Goal: Check status: Check status

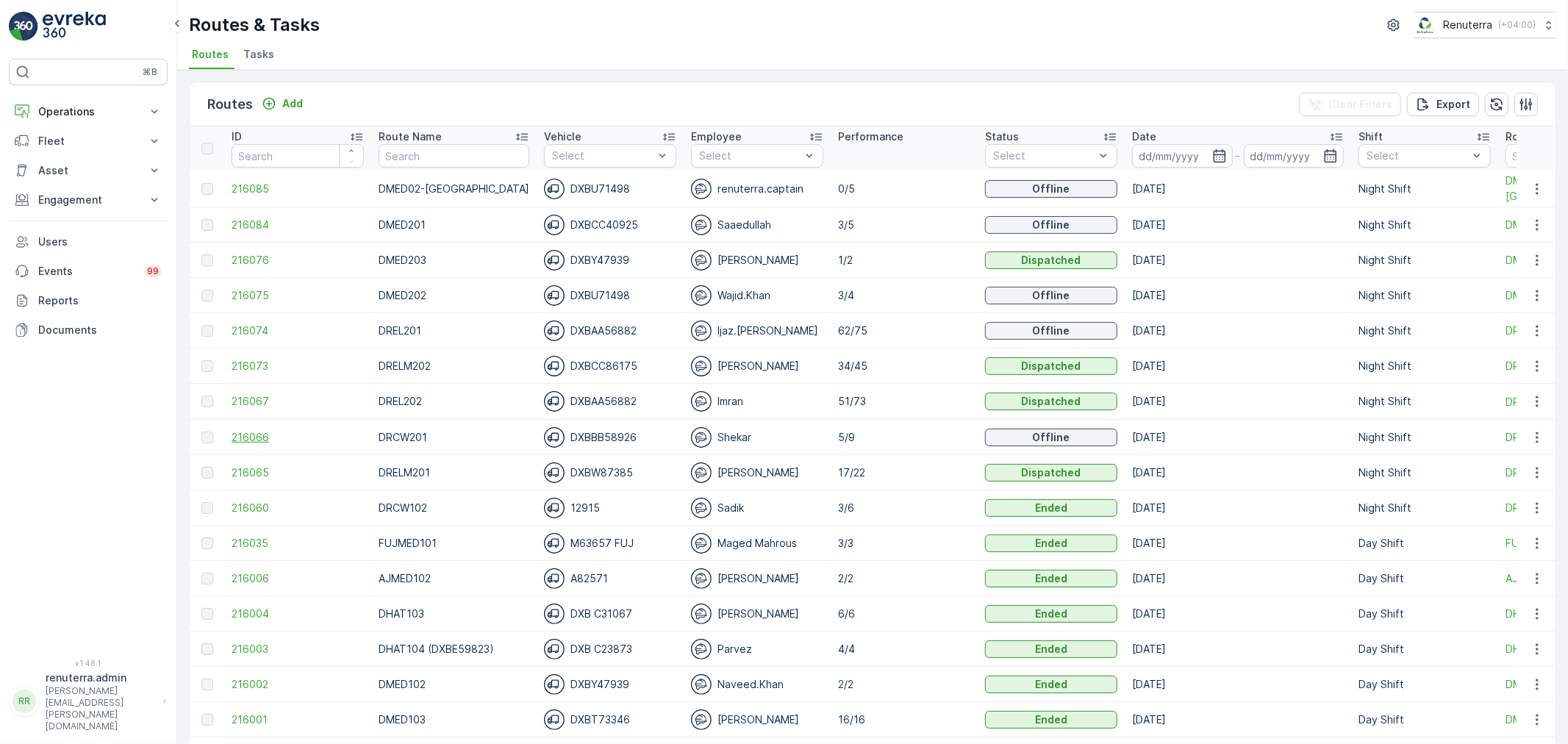
click at [245, 432] on span "216066" at bounding box center [298, 437] width 133 height 15
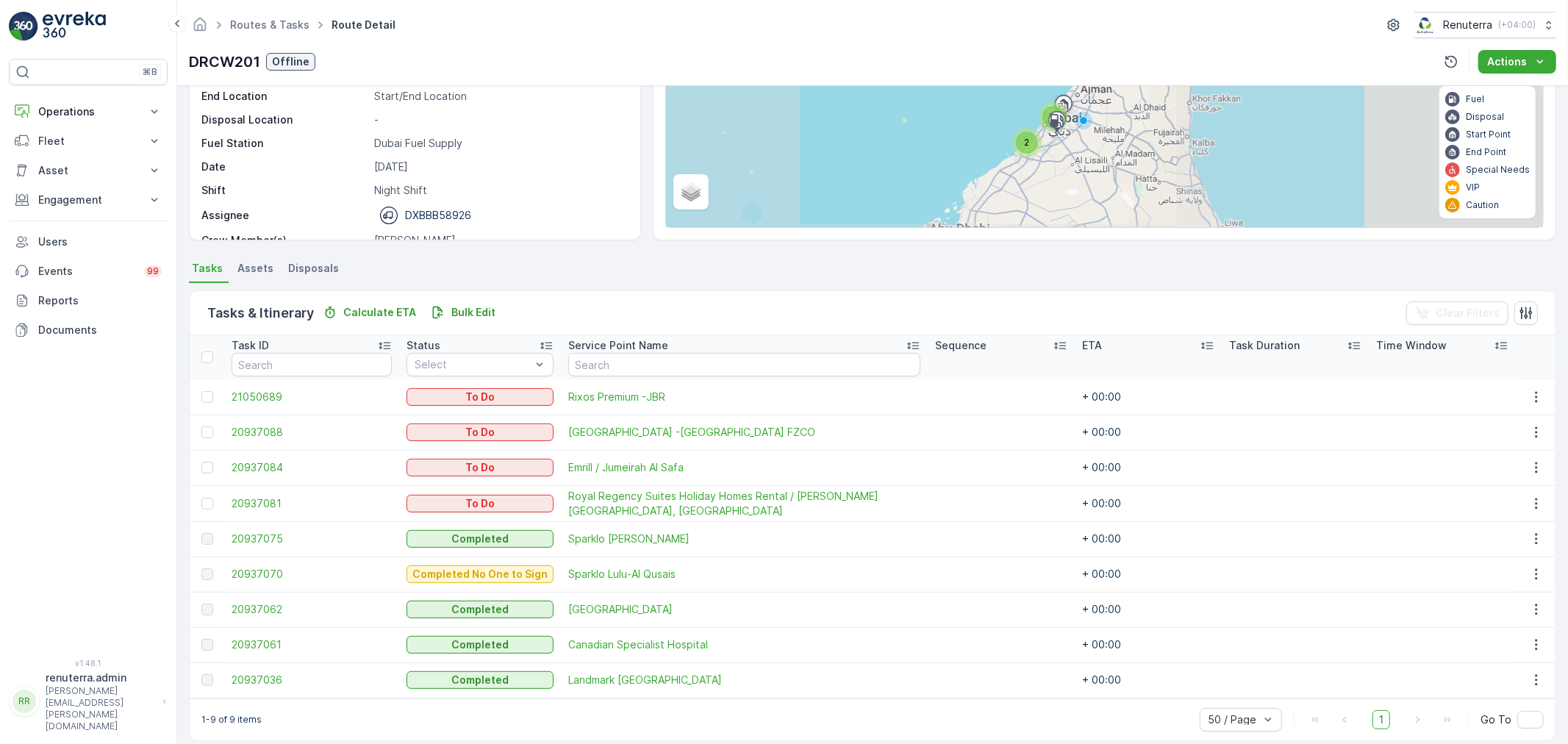
scroll to position [166, 0]
